Goal: Task Accomplishment & Management: Use online tool/utility

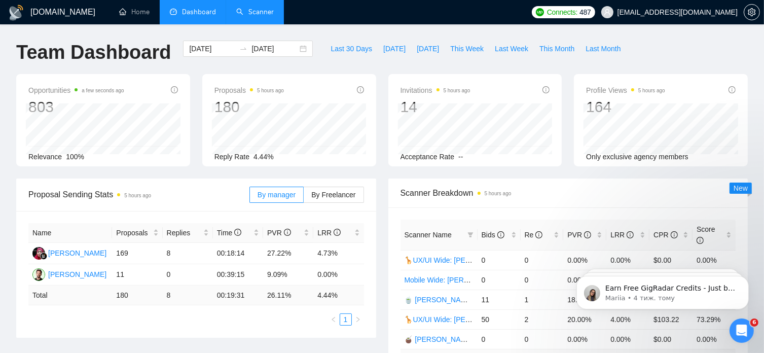
click at [263, 13] on link "Scanner" at bounding box center [254, 12] width 37 height 9
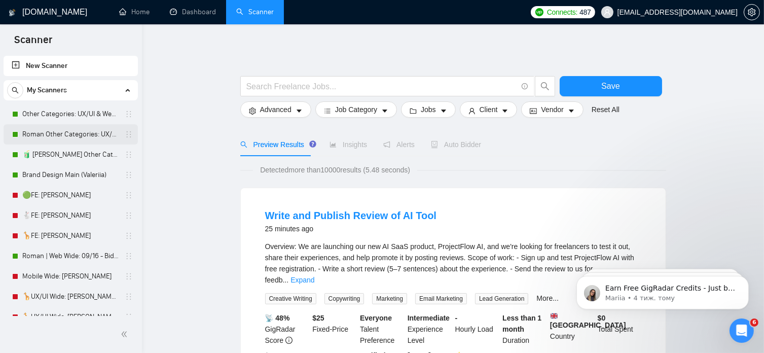
click at [68, 134] on link "Roman Other Categories: UX/UI & Web design copy [PERSON_NAME]" at bounding box center [70, 134] width 96 height 20
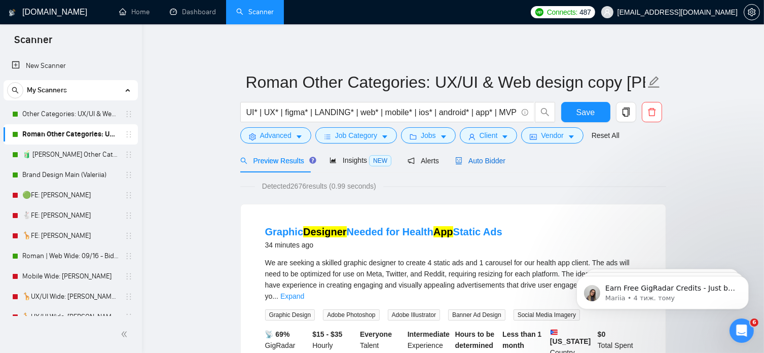
click at [478, 162] on span "Auto Bidder" at bounding box center [480, 161] width 50 height 8
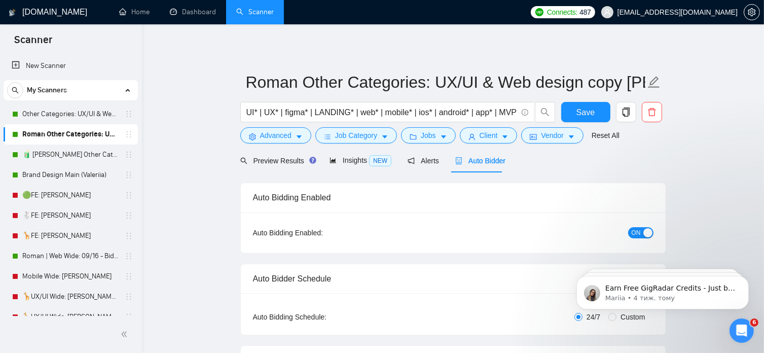
radio input "false"
radio input "true"
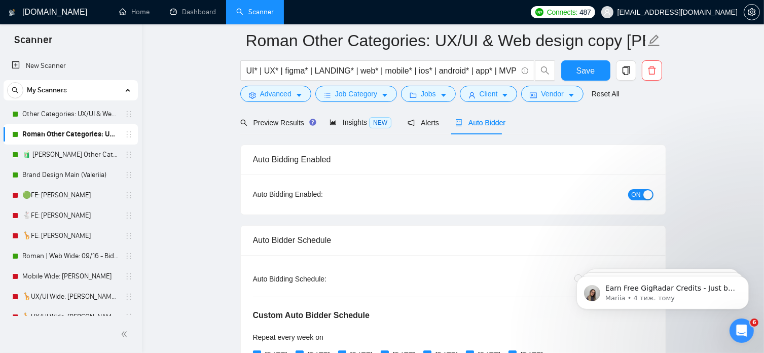
scroll to position [145, 0]
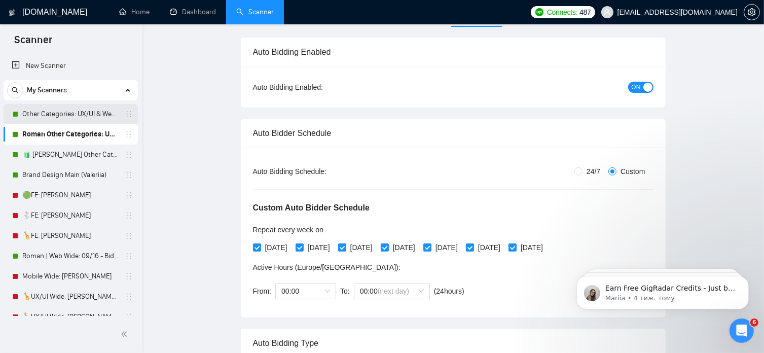
click at [73, 109] on link "Other Categories: UX/UI & Web design [PERSON_NAME]" at bounding box center [70, 114] width 96 height 20
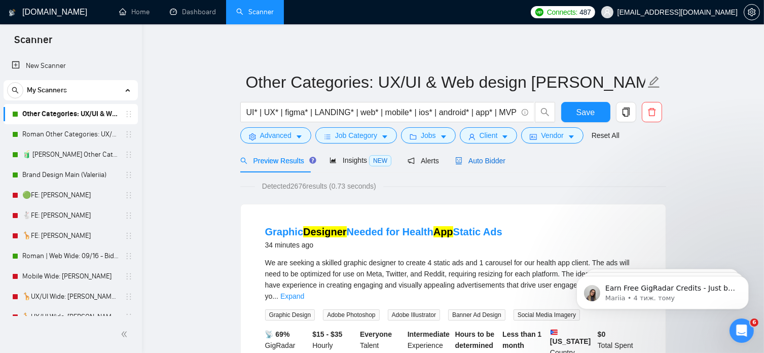
click at [493, 162] on span "Auto Bidder" at bounding box center [480, 161] width 50 height 8
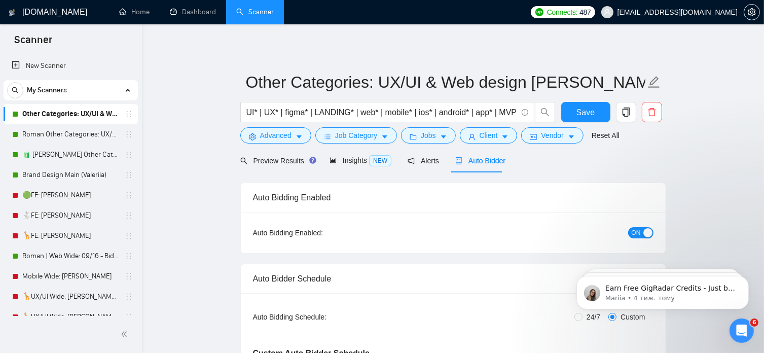
radio input "false"
radio input "true"
click at [81, 116] on link "Other Categories: UX/UI & Web design [PERSON_NAME]" at bounding box center [70, 114] width 96 height 20
click at [69, 132] on link "Roman Other Categories: UX/UI & Web design copy [PERSON_NAME]" at bounding box center [70, 134] width 96 height 20
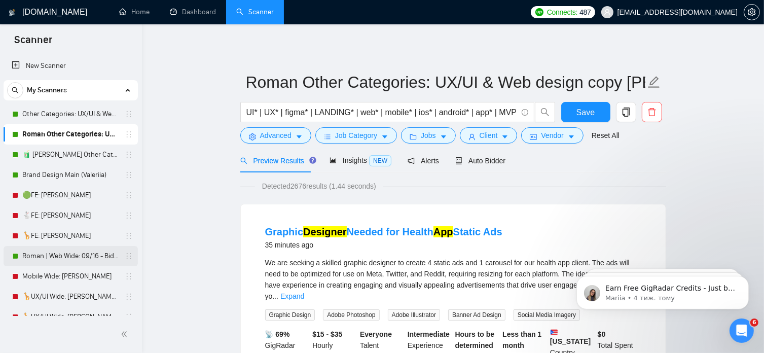
click at [84, 255] on link "Roman | Web Wide: 09/16 - Bid in Range" at bounding box center [70, 256] width 96 height 20
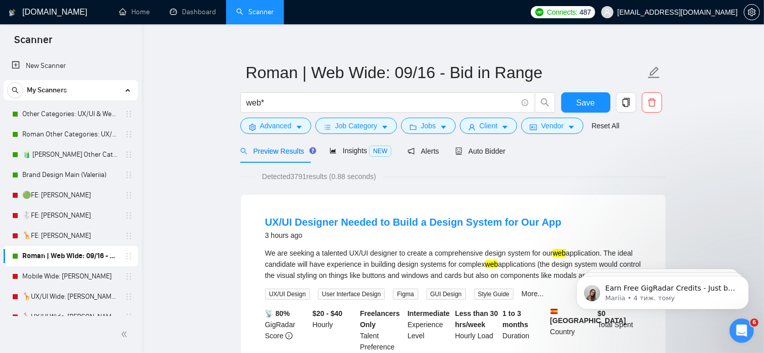
scroll to position [10, 0]
click at [477, 152] on span "Auto Bidder" at bounding box center [480, 150] width 50 height 8
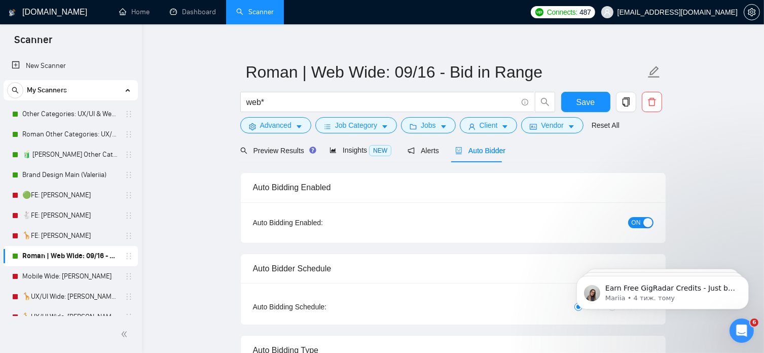
radio input "false"
radio input "true"
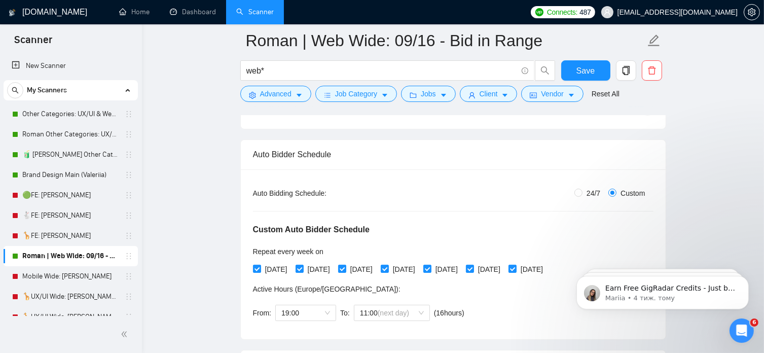
scroll to position [178, 0]
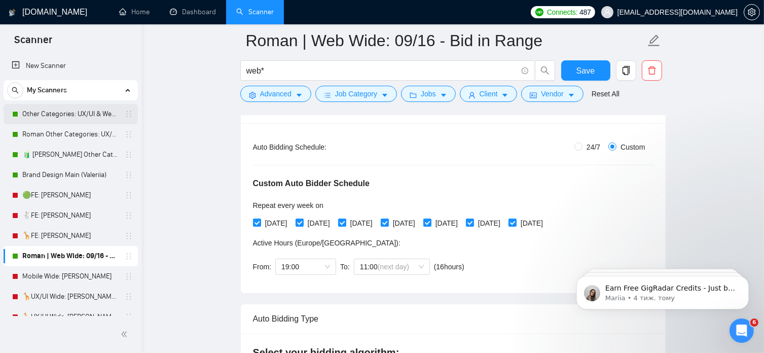
click at [91, 110] on link "Other Categories: UX/UI & Web design [PERSON_NAME]" at bounding box center [70, 114] width 96 height 20
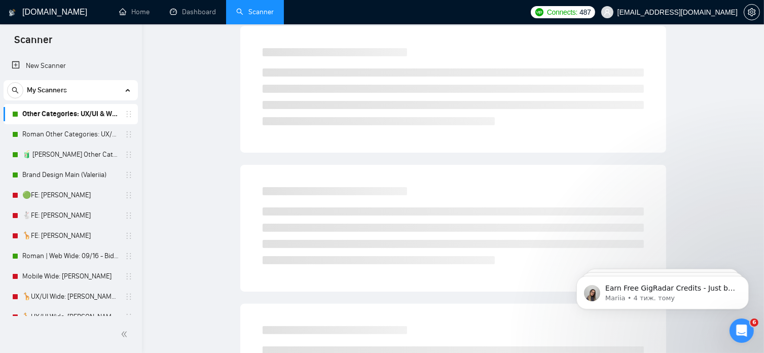
scroll to position [17, 0]
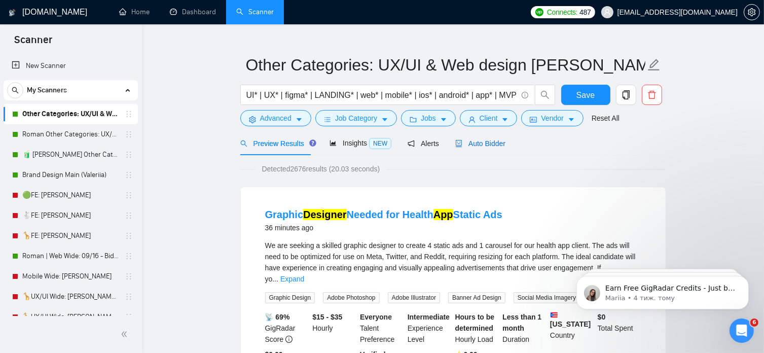
click at [491, 140] on span "Auto Bidder" at bounding box center [480, 143] width 50 height 8
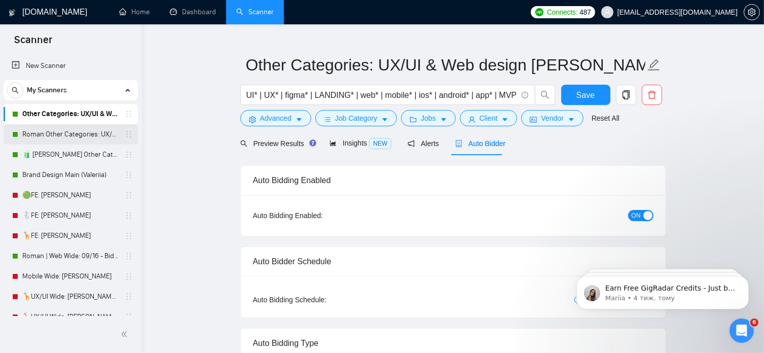
radio input "false"
radio input "true"
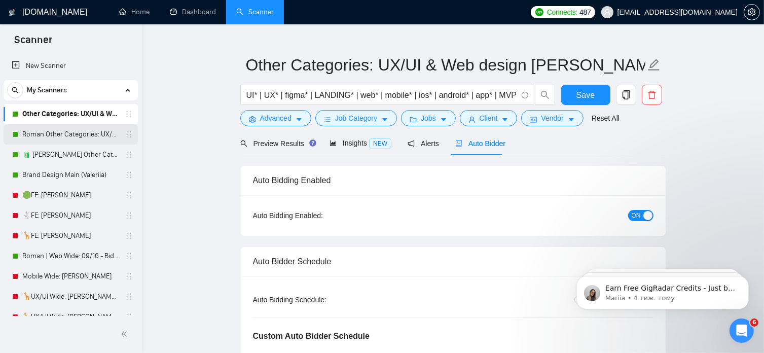
click at [82, 132] on link "Roman Other Categories: UX/UI & Web design copy [PERSON_NAME]" at bounding box center [70, 134] width 96 height 20
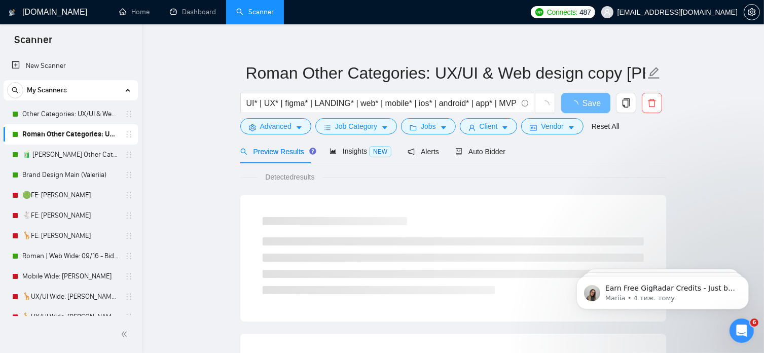
scroll to position [17, 0]
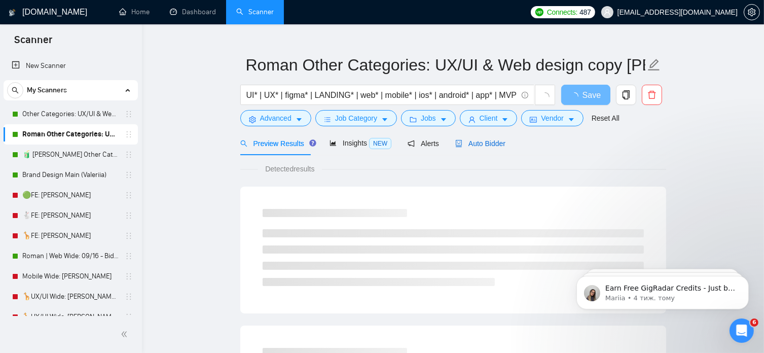
click at [492, 140] on span "Auto Bidder" at bounding box center [480, 143] width 50 height 8
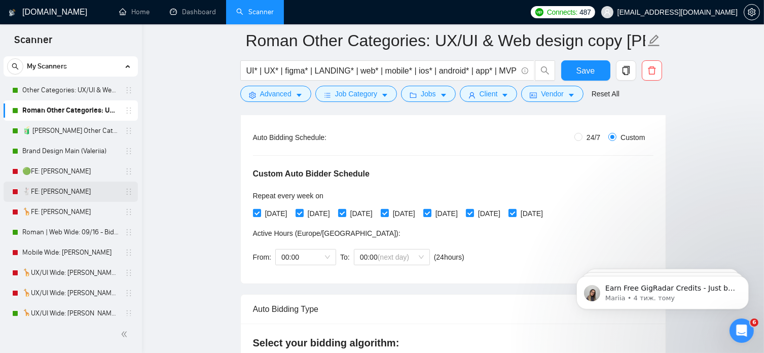
scroll to position [24, 0]
click at [83, 230] on link "Roman | Web Wide: 09/16 - Bid in Range" at bounding box center [70, 231] width 96 height 20
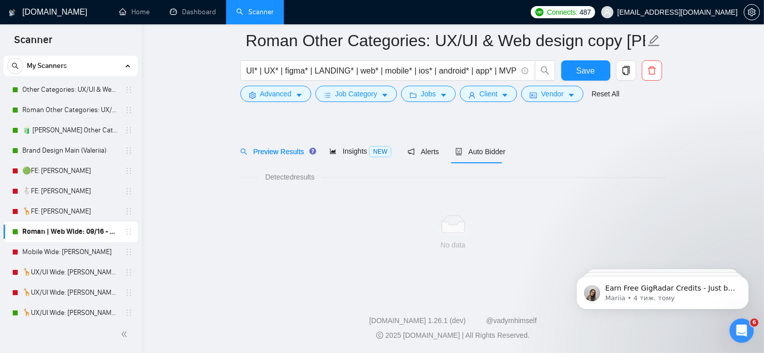
scroll to position [17, 0]
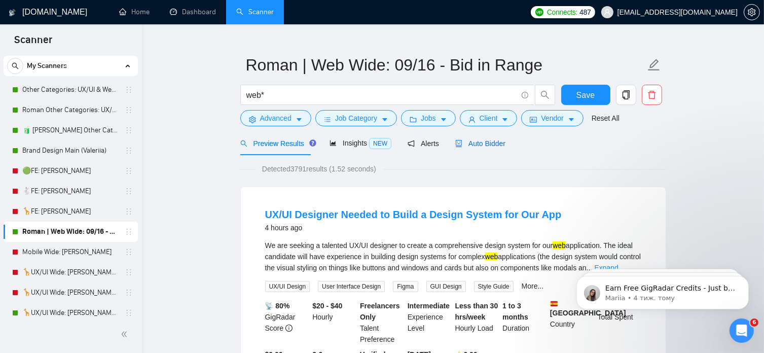
click at [488, 142] on span "Auto Bidder" at bounding box center [480, 143] width 50 height 8
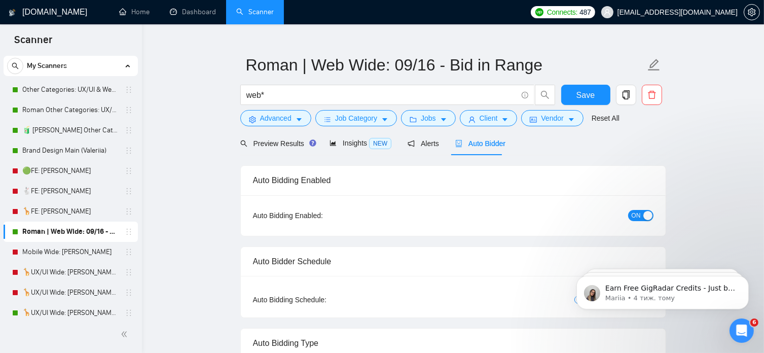
radio input "false"
radio input "true"
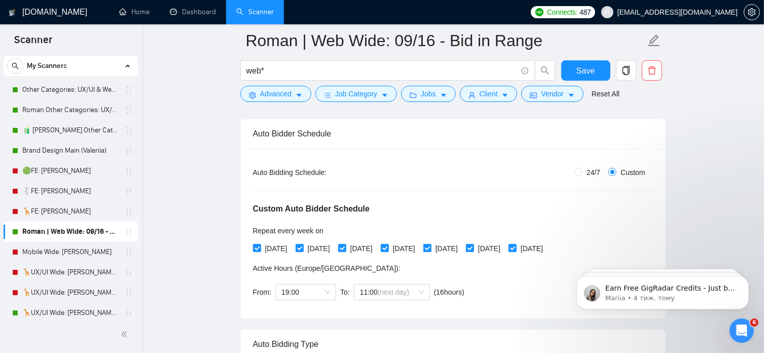
scroll to position [153, 0]
click at [324, 290] on span "19:00" at bounding box center [305, 291] width 49 height 15
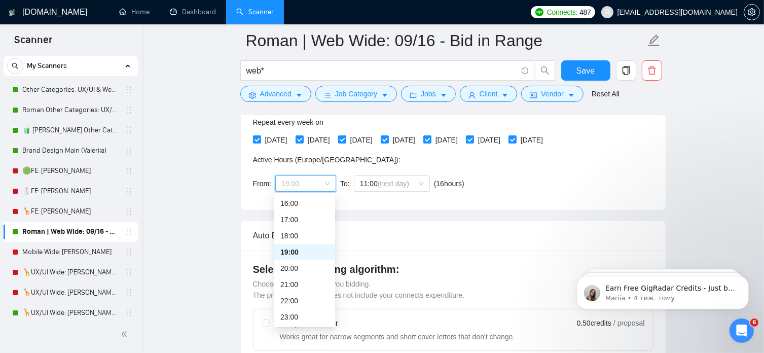
scroll to position [267, 0]
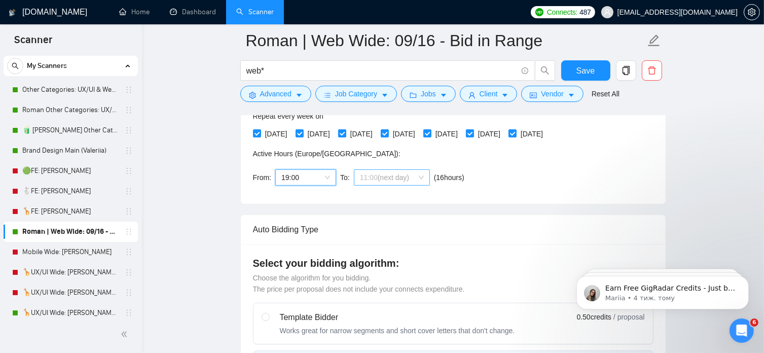
click at [420, 174] on span "11:00 (next day)" at bounding box center [392, 177] width 64 height 15
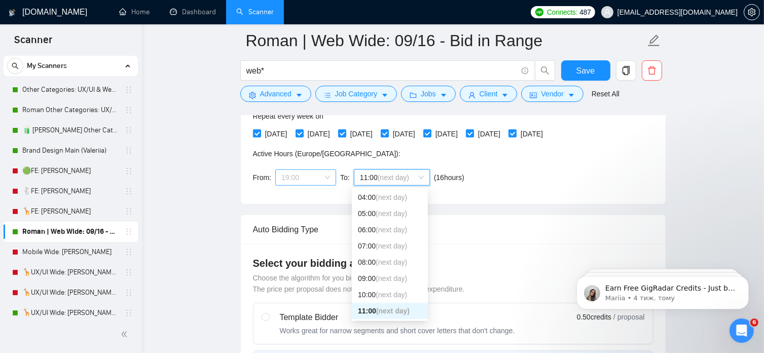
click at [317, 175] on span "19:00" at bounding box center [305, 177] width 49 height 15
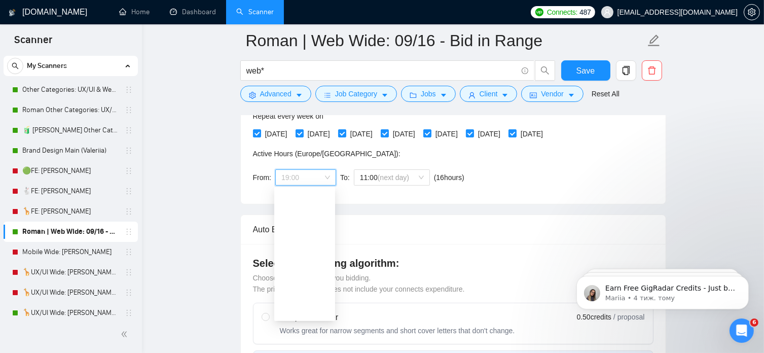
scroll to position [0, 0]
click at [299, 200] on div "00:00" at bounding box center [304, 197] width 49 height 11
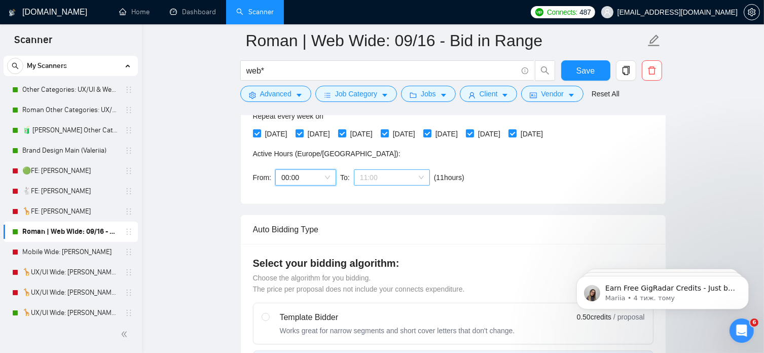
click at [382, 180] on span "11:00" at bounding box center [392, 177] width 64 height 15
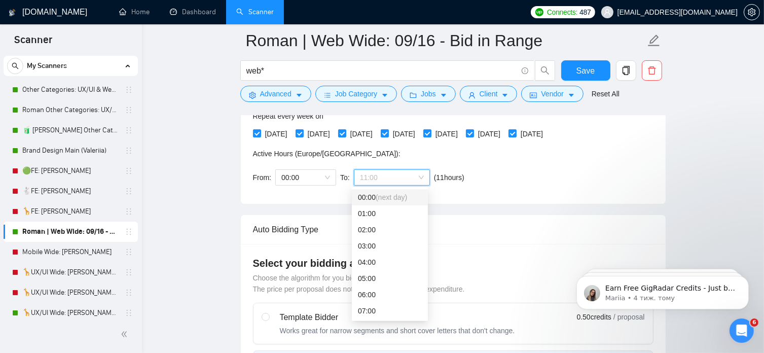
click at [378, 199] on span "(next day)" at bounding box center [390, 197] width 31 height 8
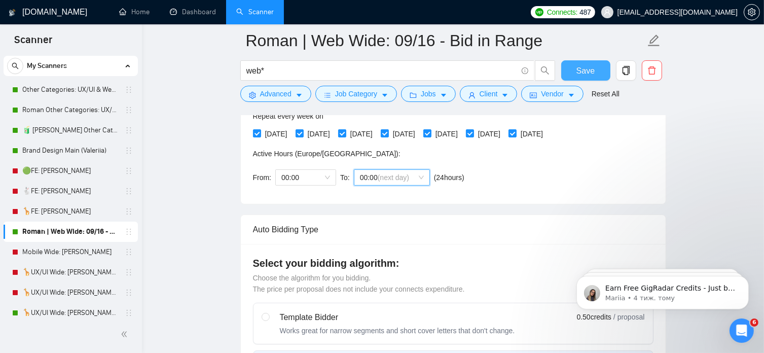
click at [592, 70] on span "Save" at bounding box center [585, 70] width 18 height 13
click at [583, 72] on span "Save" at bounding box center [585, 70] width 18 height 13
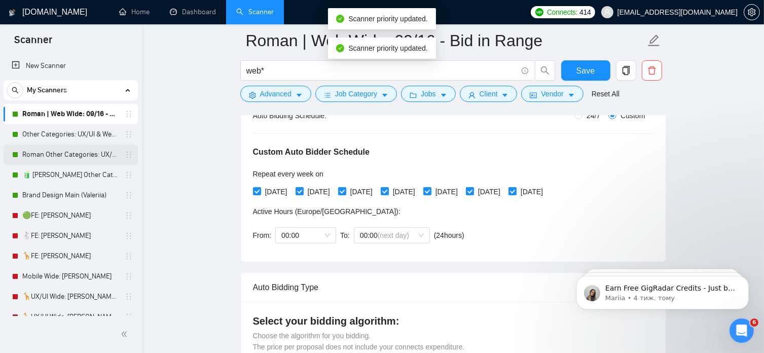
scroll to position [208, 0]
